Goal: Check status: Check status

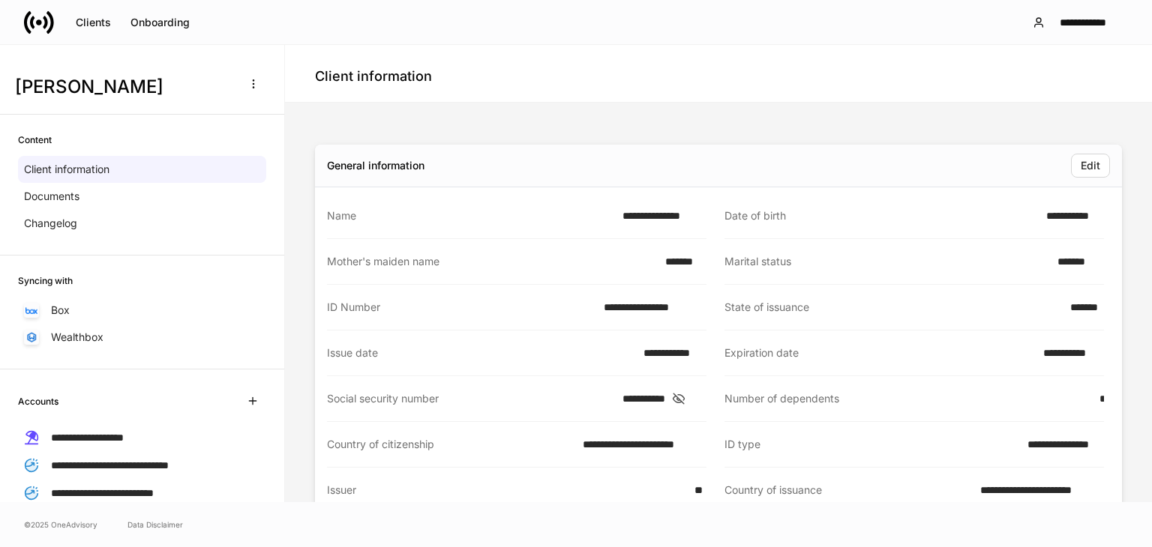
scroll to position [750, 0]
